Goal: Transaction & Acquisition: Purchase product/service

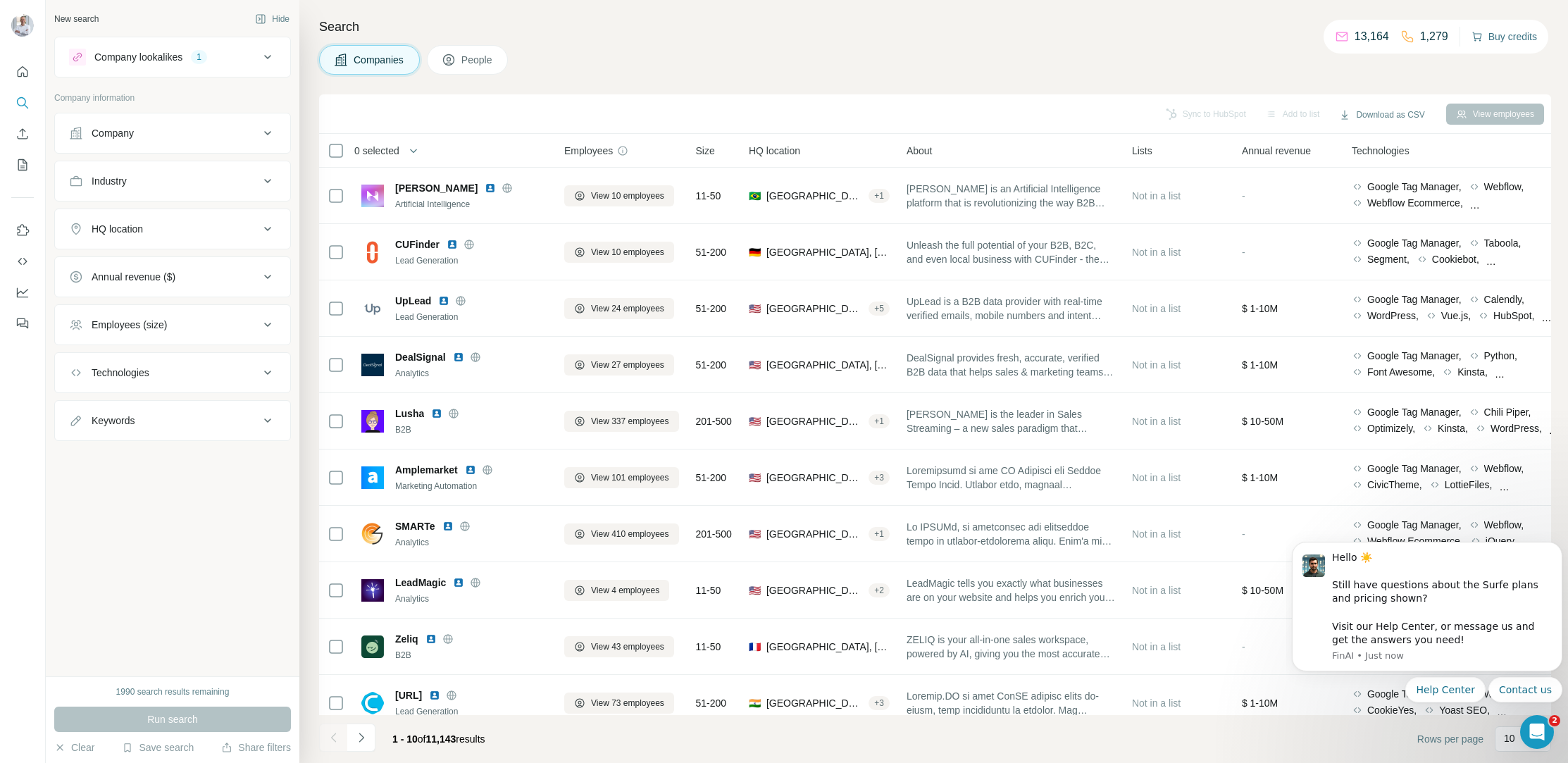
click at [1508, 35] on button "Buy credits" at bounding box center [1504, 36] width 66 height 19
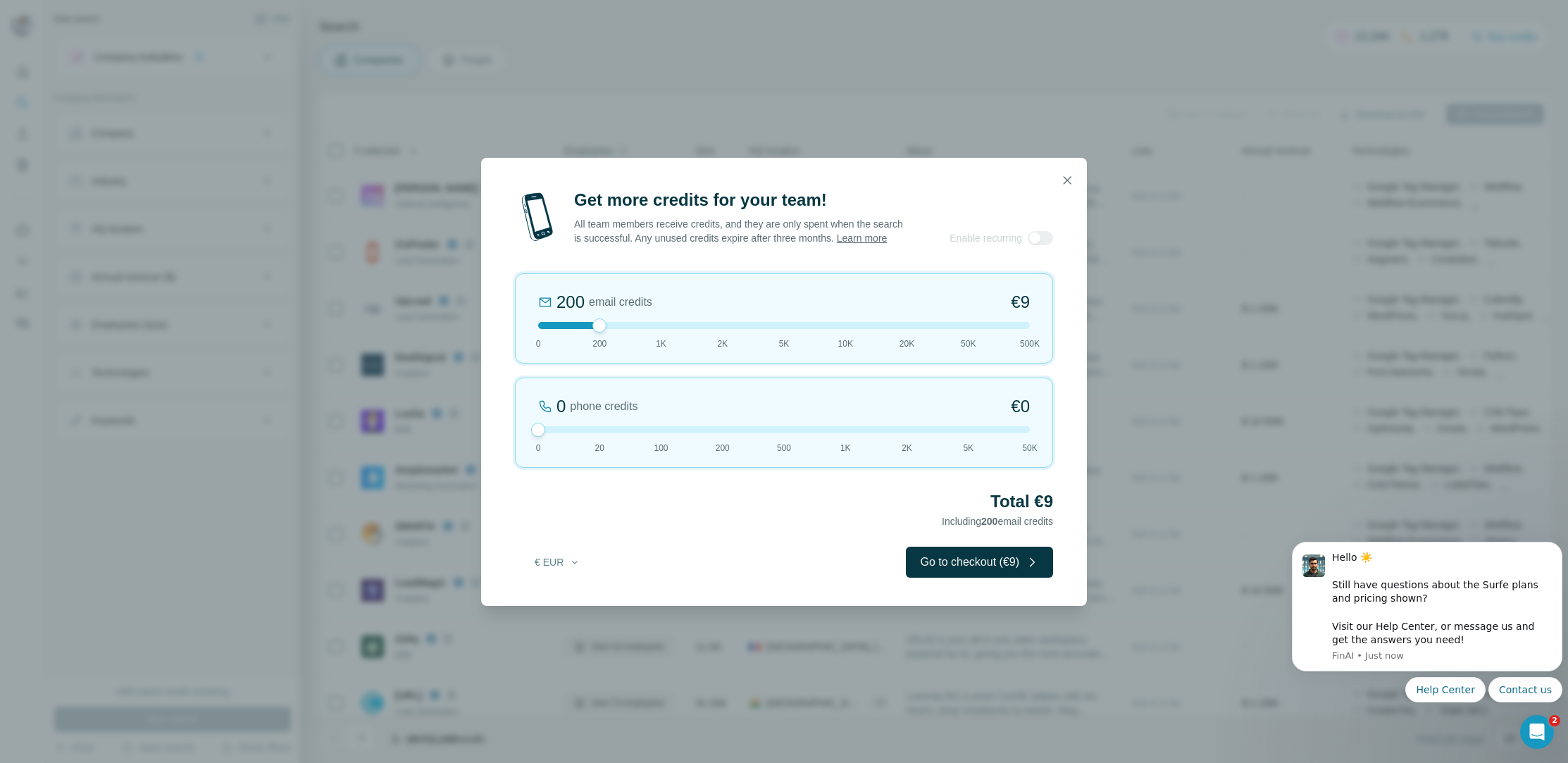
drag, startPoint x: 598, startPoint y: 438, endPoint x: 479, endPoint y: 443, distance: 119.1
click at [479, 443] on div "Get more credits for your team! All team members receive credits, and they are …" at bounding box center [784, 382] width 1568 height 763
drag, startPoint x: 601, startPoint y: 332, endPoint x: 665, endPoint y: 338, distance: 64.3
click at [665, 332] on div at bounding box center [662, 326] width 14 height 14
click at [1063, 173] on icon "button" at bounding box center [1068, 180] width 14 height 14
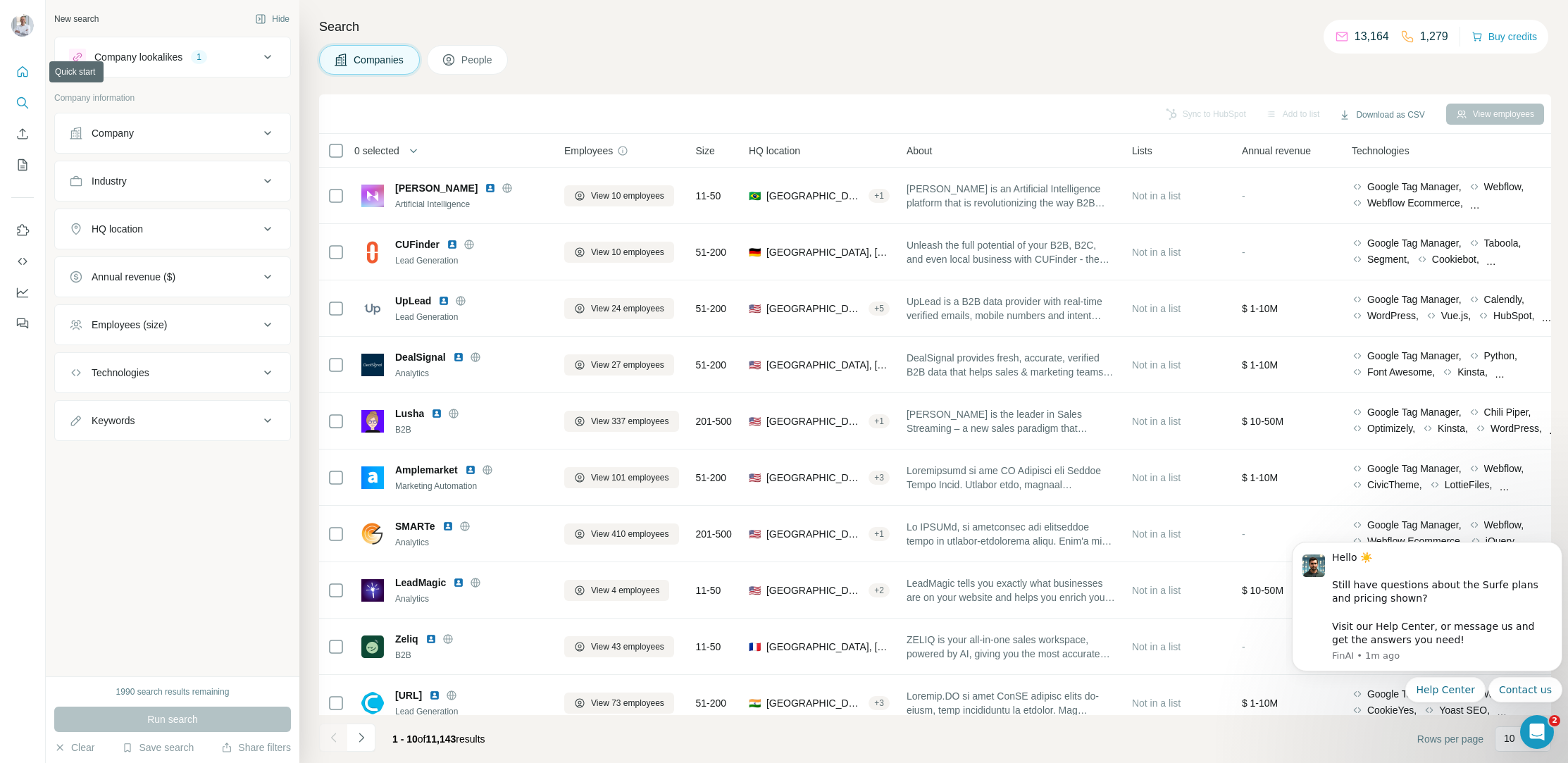
click at [20, 69] on icon "Quick start" at bounding box center [22, 72] width 14 height 14
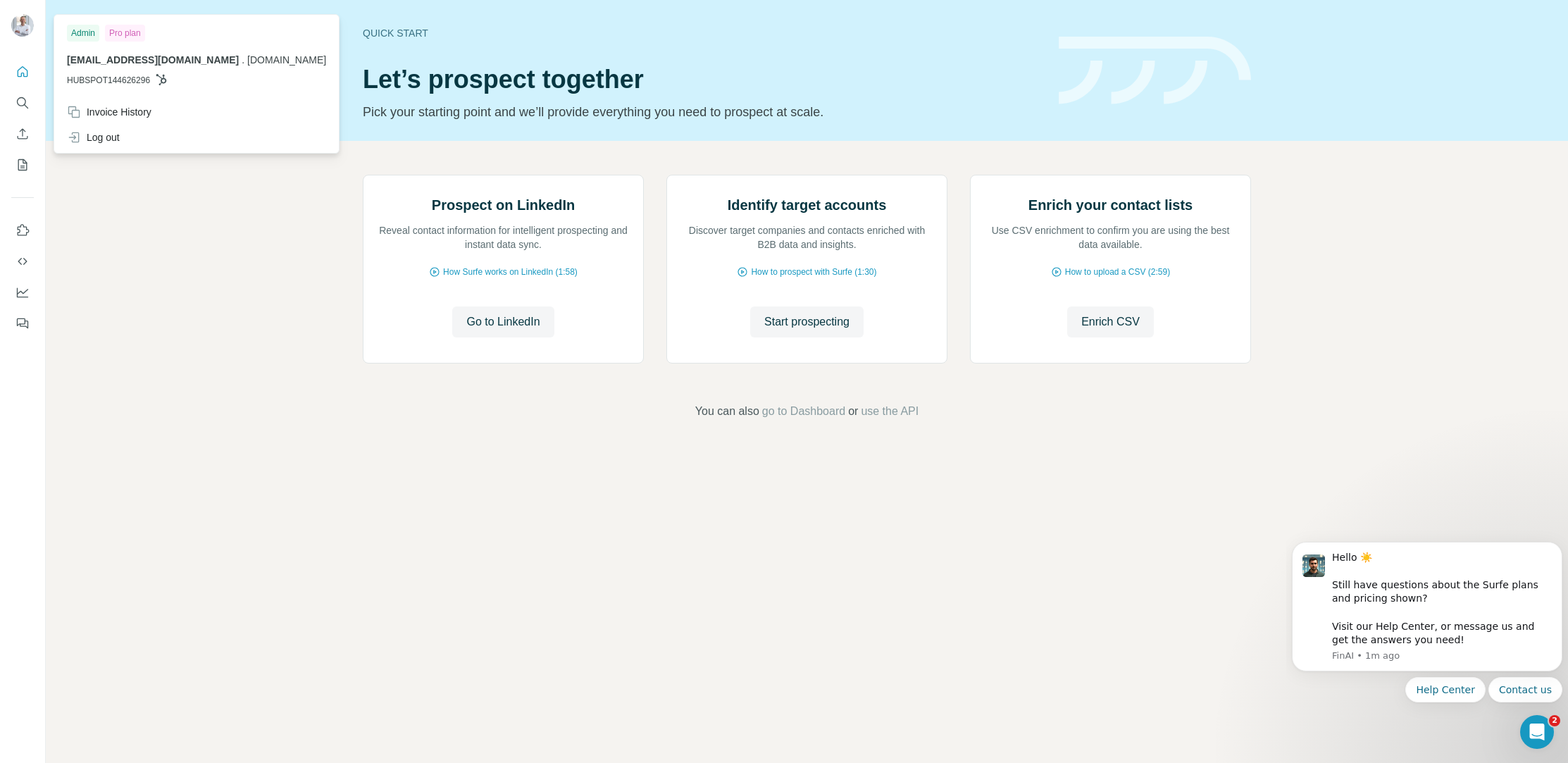
click at [24, 23] on img at bounding box center [22, 25] width 22 height 22
click at [1071, 50] on img at bounding box center [1155, 71] width 192 height 69
